Goal: Find specific page/section: Find specific page/section

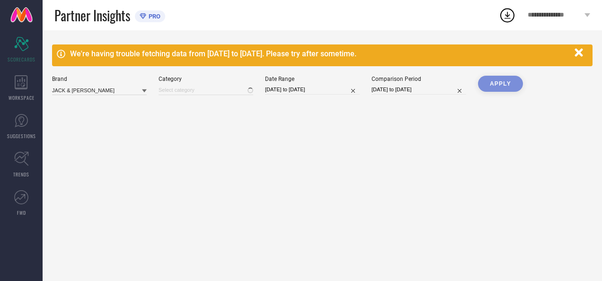
type input "All"
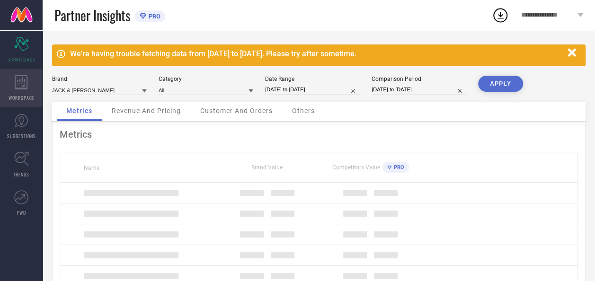
click at [34, 89] on div "WORKSPACE" at bounding box center [21, 88] width 43 height 38
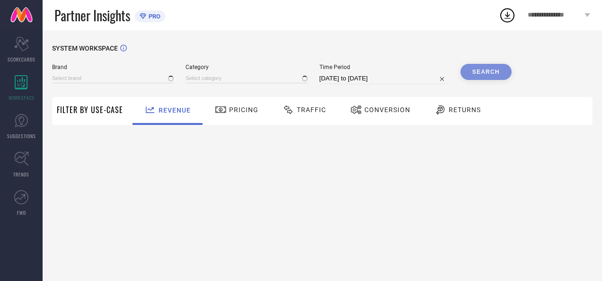
click at [310, 108] on span "Traffic" at bounding box center [311, 110] width 29 height 8
type input "JACK & [PERSON_NAME]"
type input "All"
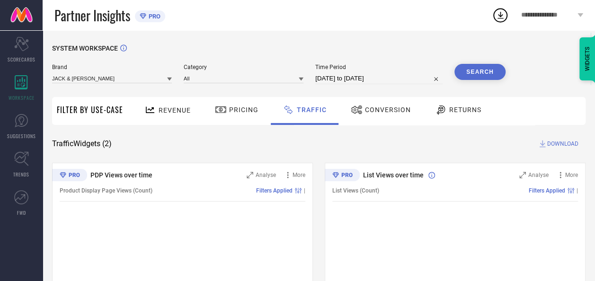
click at [488, 74] on button "Search" at bounding box center [479, 72] width 51 height 16
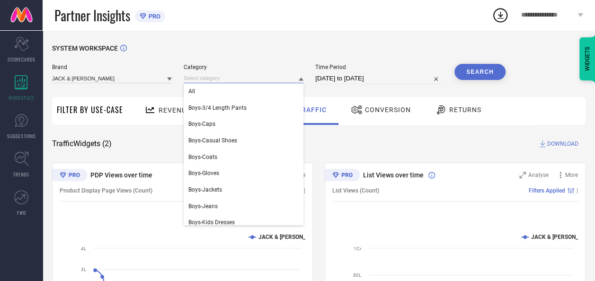
click at [198, 79] on input at bounding box center [244, 78] width 120 height 10
click at [278, 39] on div "SYSTEM WORKSPACE Brand JACK & [PERSON_NAME] Category All Boys-3/4 Length Pants …" at bounding box center [319, 221] width 552 height 383
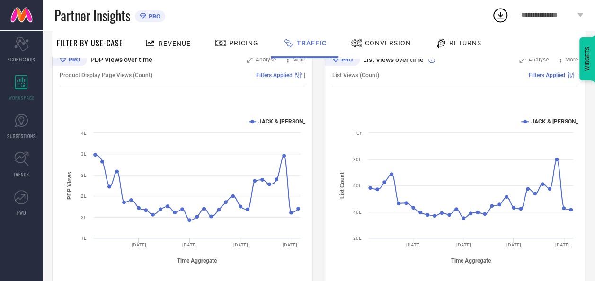
scroll to position [132, 0]
